Goal: Navigation & Orientation: Understand site structure

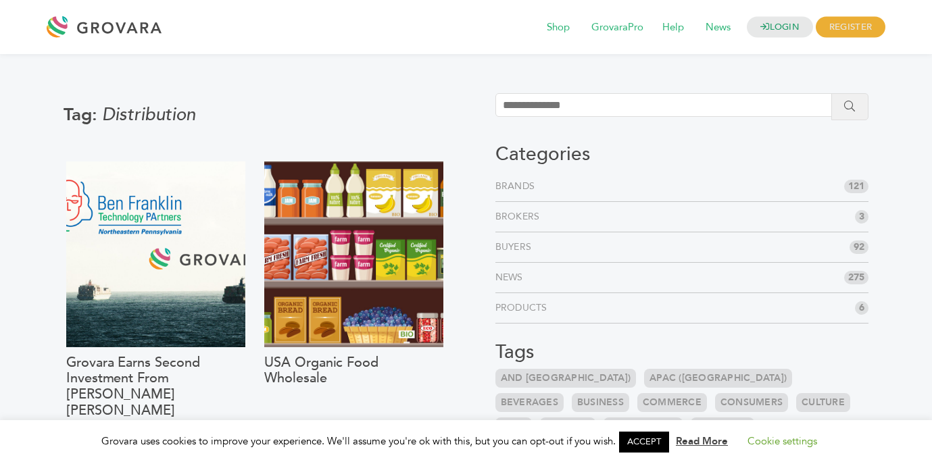
click at [514, 301] on link "Products" at bounding box center [523, 308] width 57 height 14
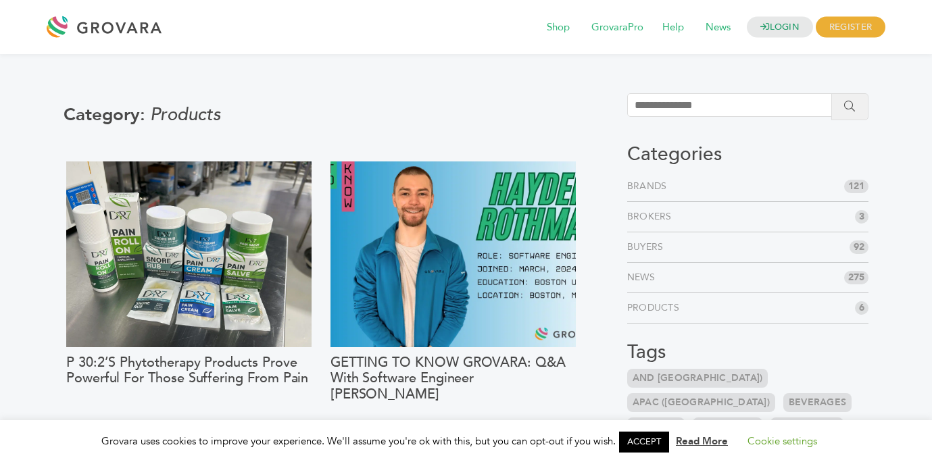
click at [652, 187] on link "Brands" at bounding box center [649, 187] width 45 height 14
